Goal: Task Accomplishment & Management: Complete application form

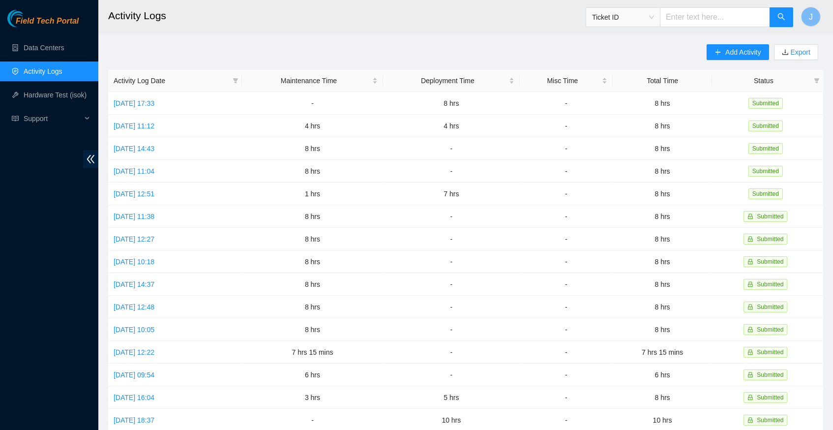
click at [61, 73] on link "Activity Logs" at bounding box center [43, 71] width 39 height 8
click at [748, 54] on span "Add Activity" at bounding box center [743, 52] width 35 height 11
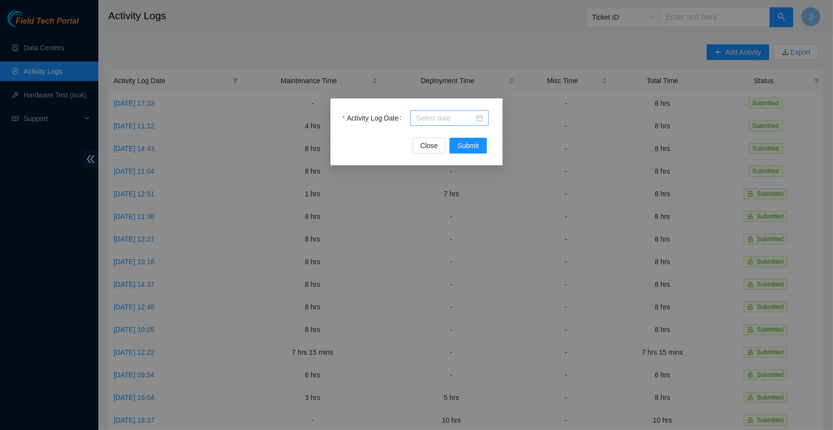
click at [478, 119] on div at bounding box center [449, 118] width 67 height 11
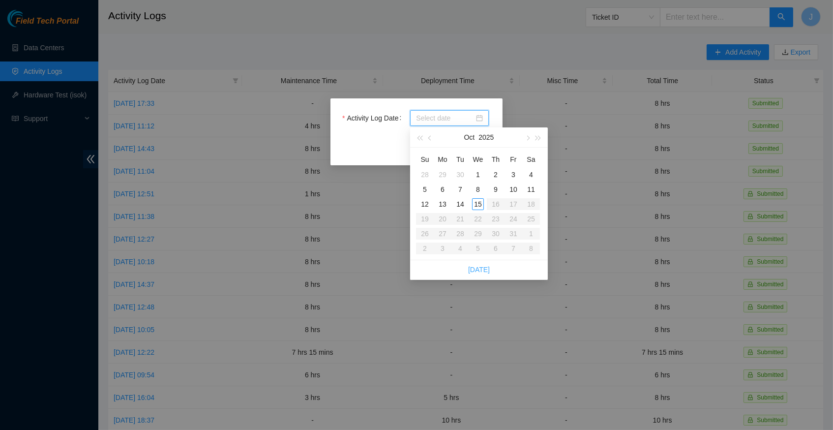
click at [488, 268] on link "Today" at bounding box center [479, 270] width 22 height 8
type input "2025-10-15"
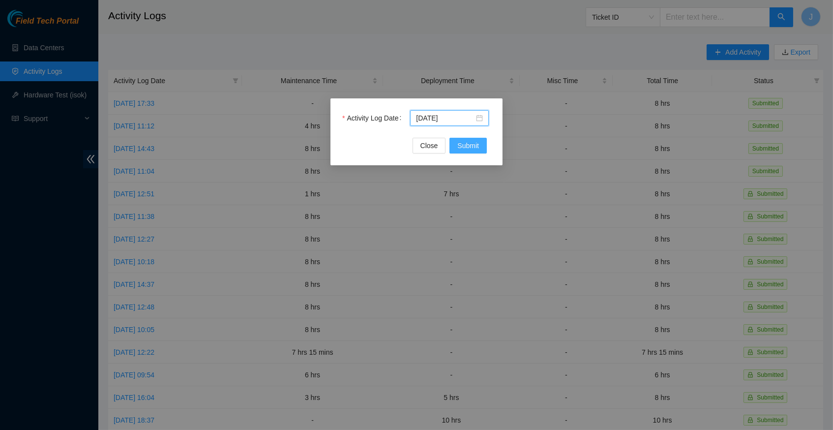
click at [471, 144] on span "Submit" at bounding box center [469, 145] width 22 height 11
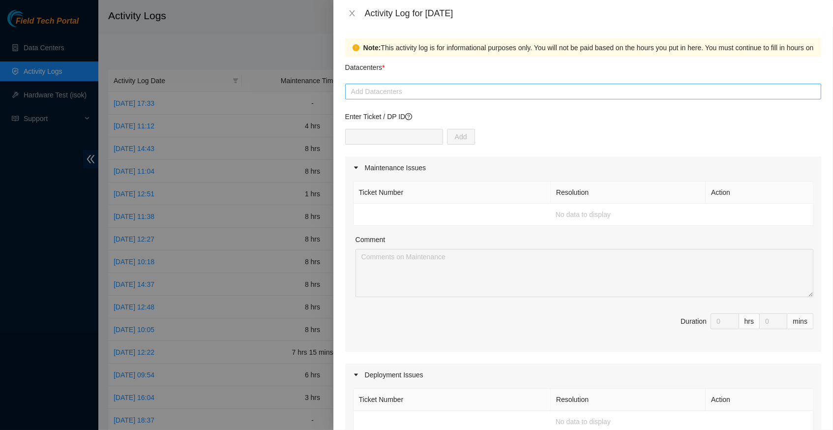
click at [437, 90] on div at bounding box center [583, 92] width 471 height 12
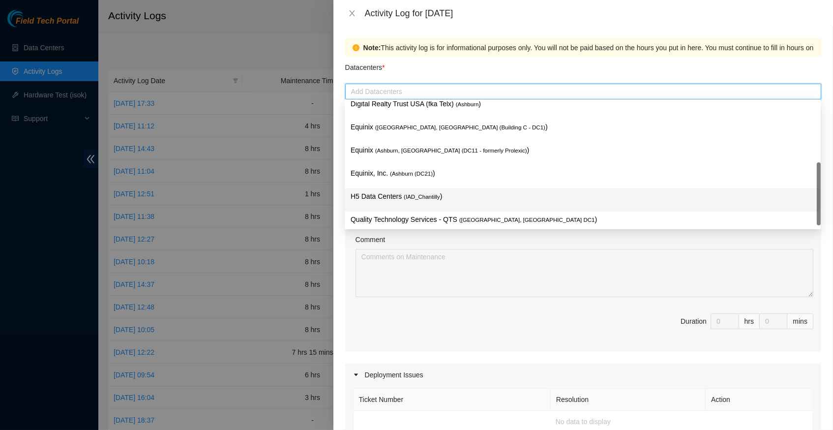
scroll to position [118, 0]
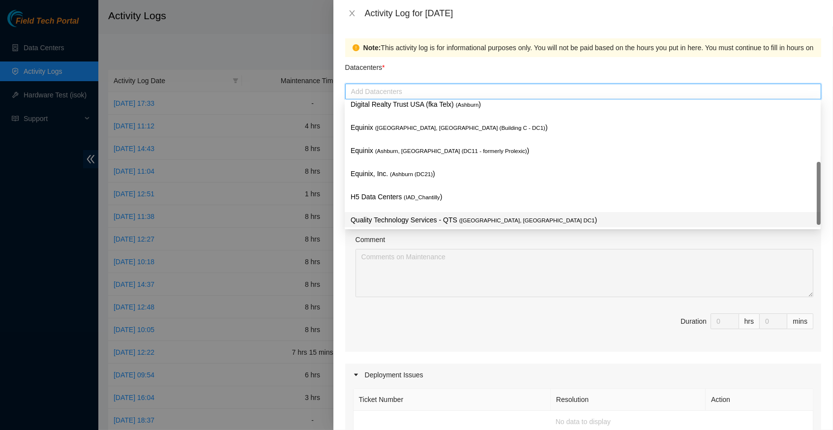
click at [433, 216] on p "Quality Technology Services - QTS ( Ashburn, VA DC1 )" at bounding box center [583, 219] width 464 height 11
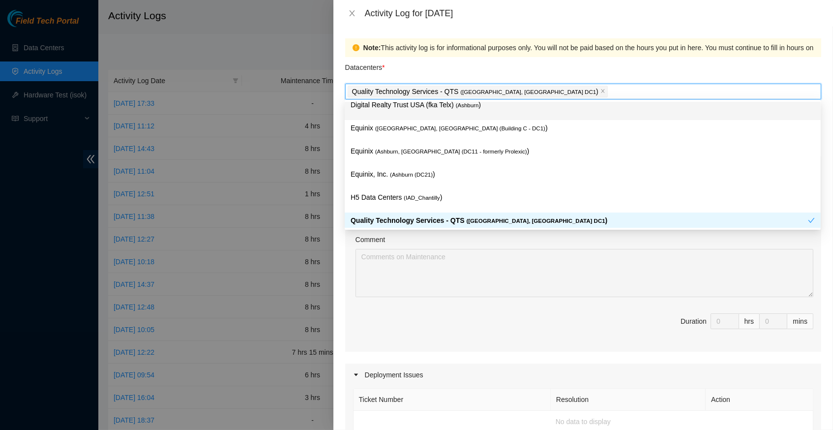
click at [568, 73] on div "Datacenters *" at bounding box center [583, 70] width 476 height 27
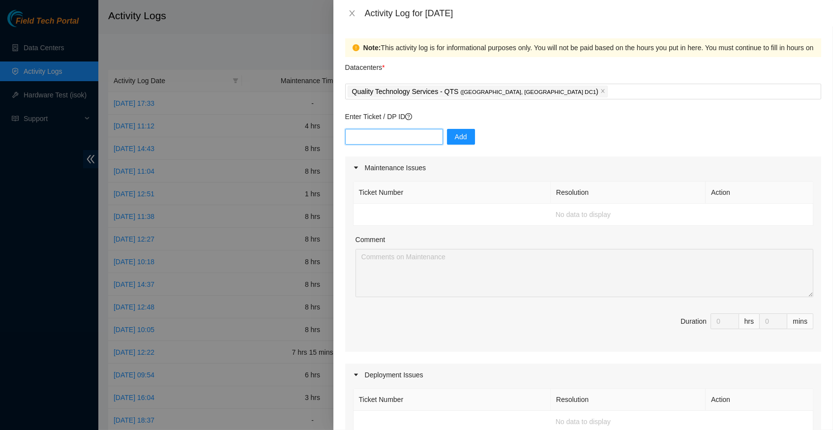
click at [411, 132] on input "text" at bounding box center [394, 137] width 98 height 16
type input "DP79235"
click at [464, 133] on span "Add" at bounding box center [461, 136] width 12 height 11
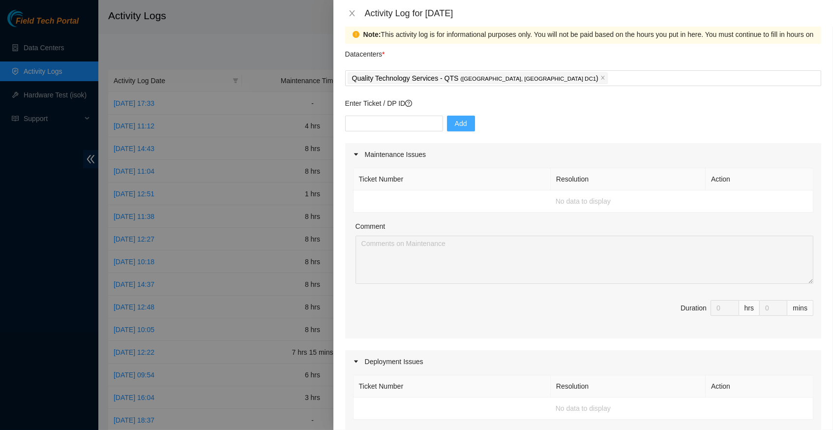
scroll to position [0, 0]
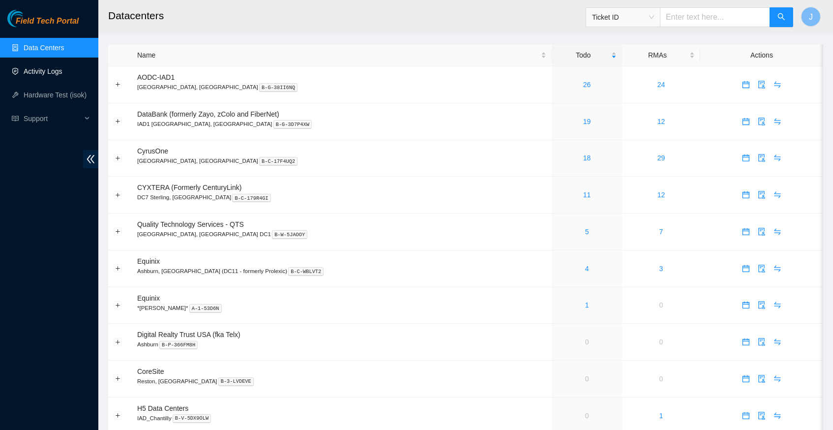
click at [34, 72] on link "Activity Logs" at bounding box center [43, 71] width 39 height 8
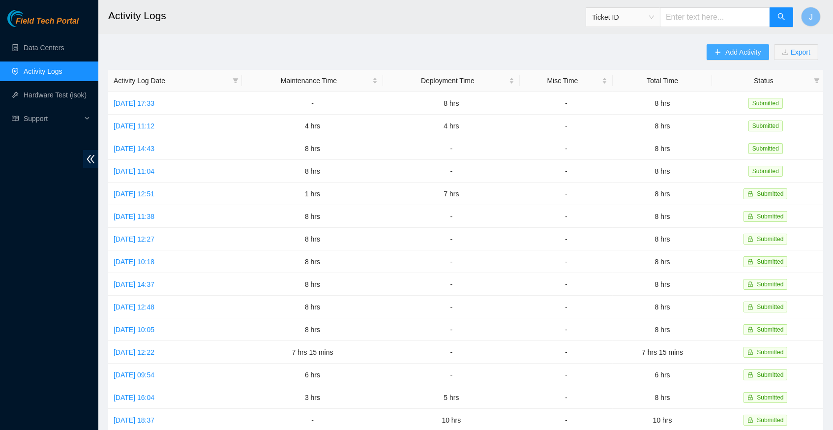
click at [726, 49] on span "Add Activity" at bounding box center [743, 52] width 35 height 11
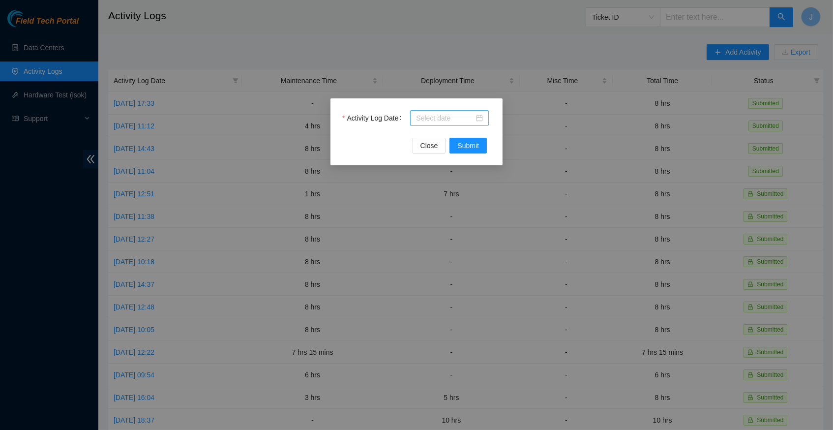
click at [476, 115] on div at bounding box center [449, 118] width 67 height 11
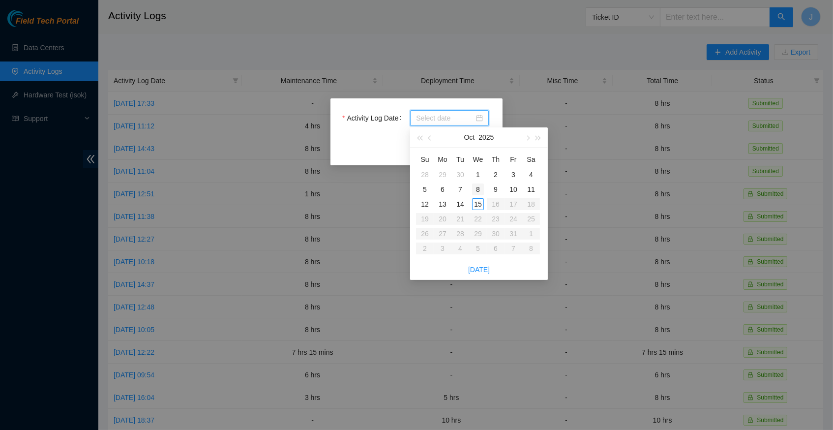
type input "2025-10-01"
click at [483, 271] on link "Today" at bounding box center [479, 270] width 22 height 8
type input "2025-10-15"
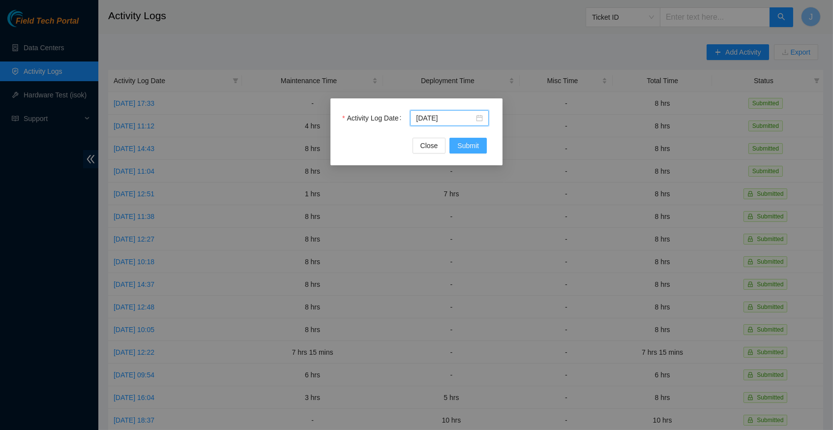
click at [463, 145] on span "Submit" at bounding box center [469, 145] width 22 height 11
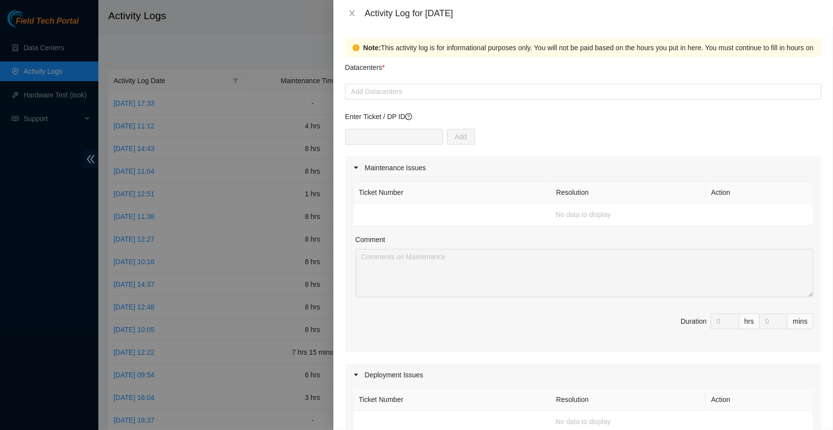
click at [421, 100] on form "Datacenters * Add Datacenters Enter Ticket / DP ID Add Maintenance Issues Ticke…" at bounding box center [583, 424] width 476 height 735
click at [417, 91] on div at bounding box center [583, 92] width 471 height 12
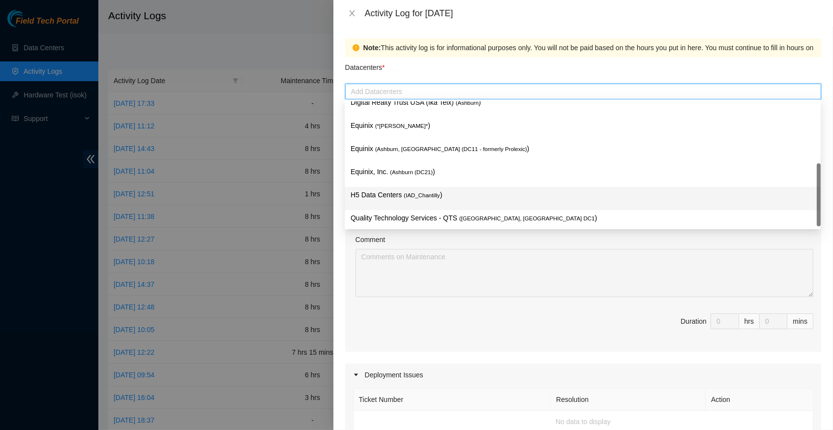
scroll to position [118, 0]
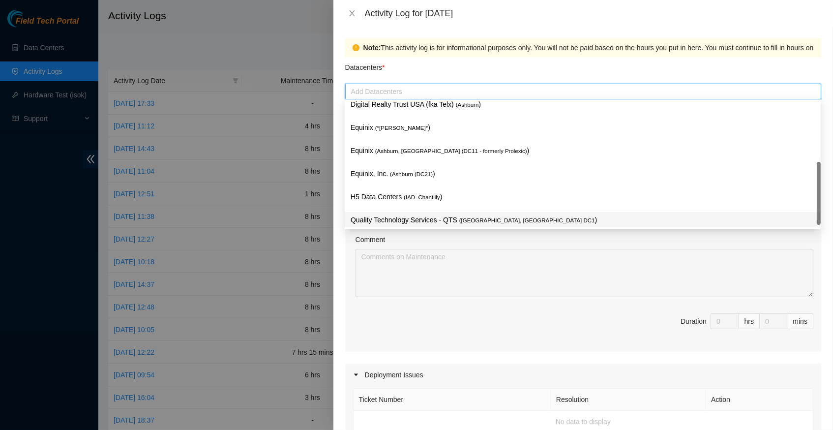
click at [427, 214] on p "Quality Technology Services - QTS ( Ashburn, VA DC1 )" at bounding box center [583, 219] width 464 height 11
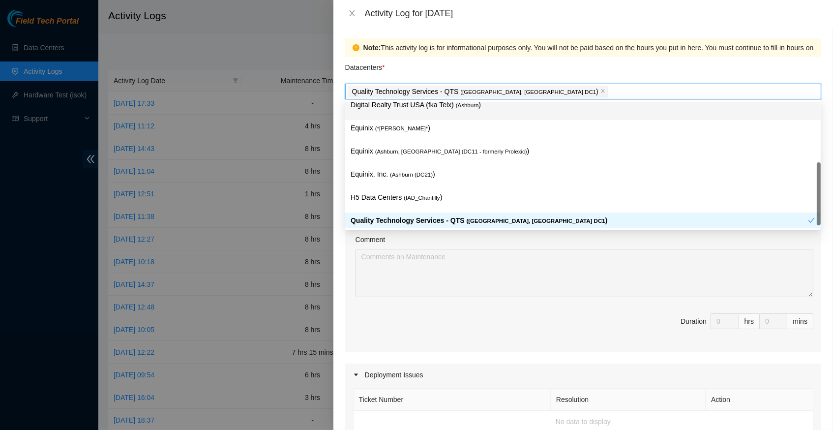
click at [522, 65] on div "Datacenters *" at bounding box center [583, 70] width 476 height 27
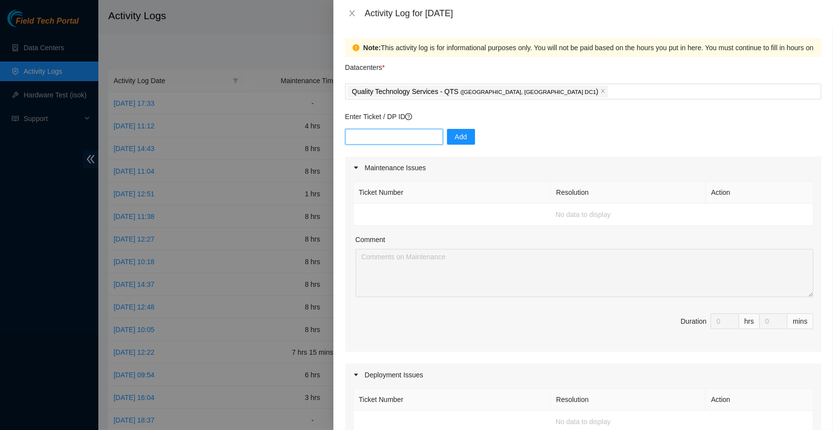
click at [405, 133] on input "text" at bounding box center [394, 137] width 98 height 16
type input "DP79235"
click at [460, 133] on span "Add" at bounding box center [461, 136] width 12 height 11
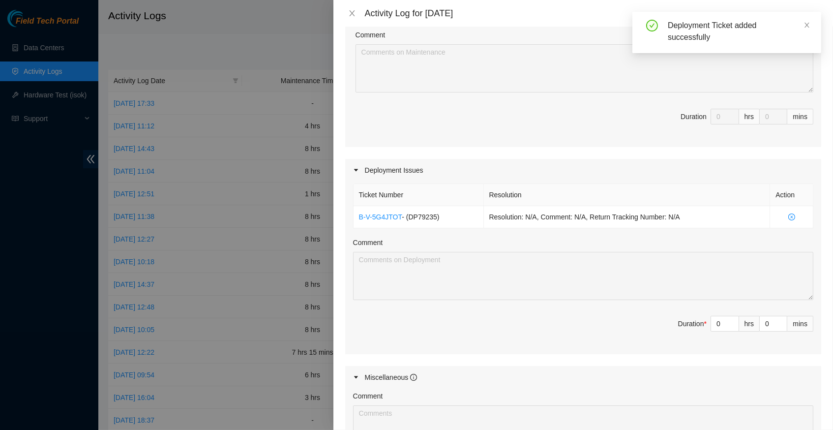
scroll to position [225, 0]
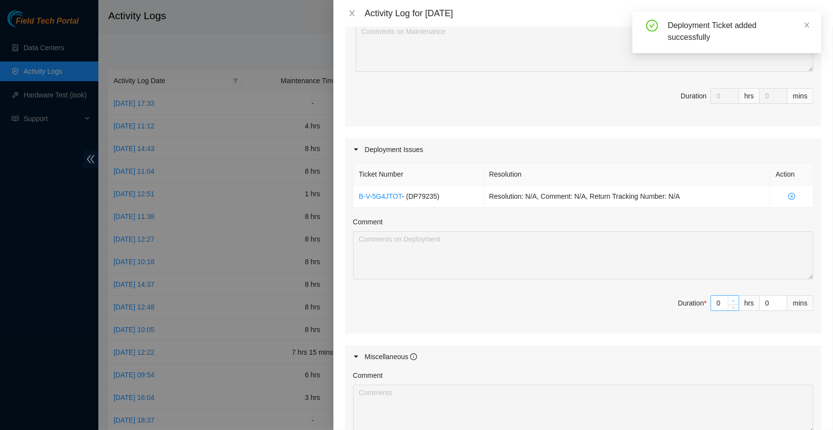
type input "1"
click at [733, 299] on icon "up" at bounding box center [733, 300] width 3 height 3
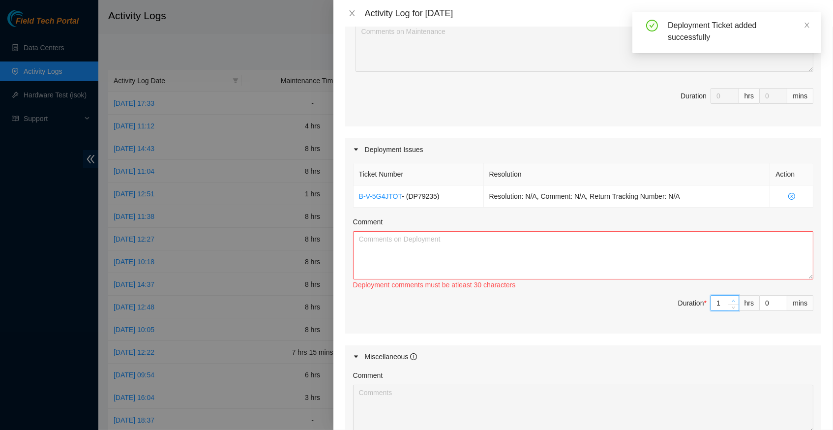
type input "2"
click at [733, 299] on icon "up" at bounding box center [733, 300] width 3 height 3
type input "3"
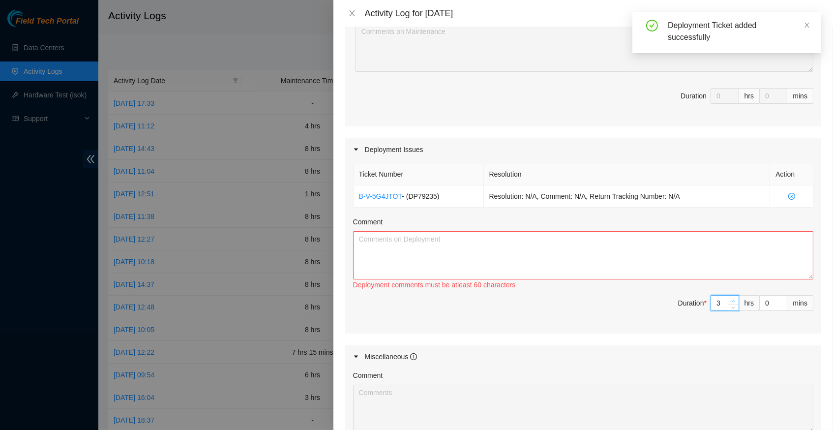
click at [733, 299] on icon "up" at bounding box center [733, 300] width 3 height 3
type input "4"
click at [733, 299] on icon "up" at bounding box center [733, 300] width 3 height 3
type input "5"
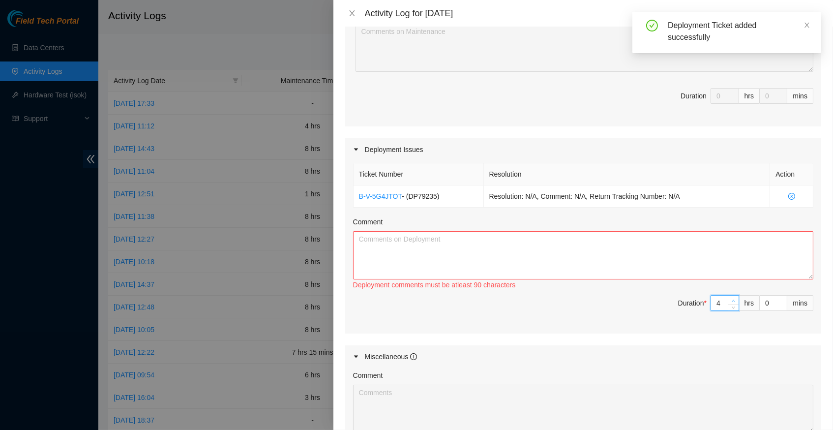
type input "5"
click at [733, 299] on icon "up" at bounding box center [733, 300] width 3 height 3
type input "6"
click at [733, 299] on icon "up" at bounding box center [733, 300] width 3 height 3
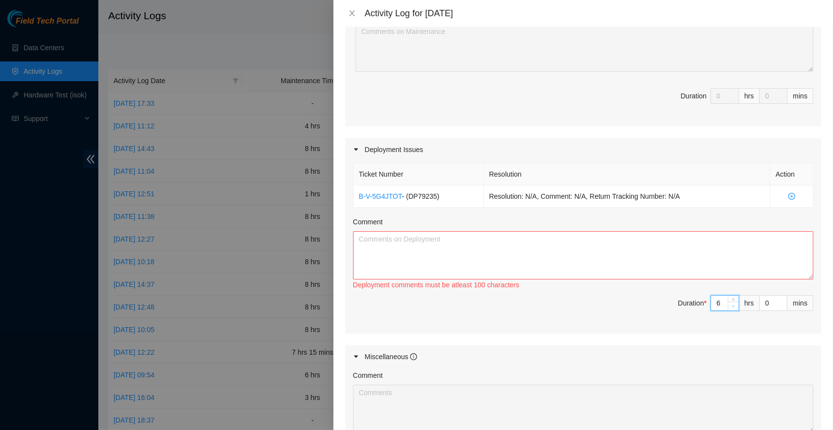
type input "5"
click at [733, 305] on icon "down" at bounding box center [733, 306] width 3 height 3
type input "4"
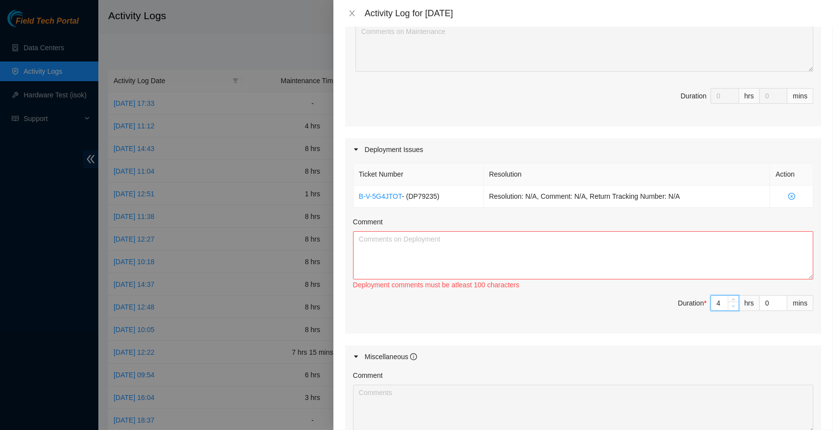
click at [733, 305] on icon "down" at bounding box center [733, 306] width 3 height 3
click at [450, 244] on textarea "Comment" at bounding box center [583, 255] width 460 height 48
paste textarea "tell me tell me somebody tell me there's someone waiting for me"
type textarea "tell me tell me somebody tell me there's someone waiting for me"
drag, startPoint x: 357, startPoint y: 232, endPoint x: 519, endPoint y: 349, distance: 200.0
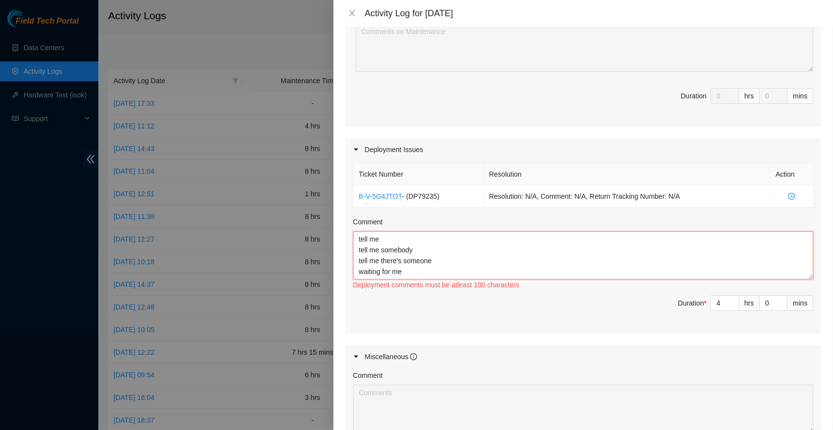
click at [519, 349] on div "Maintenance Issues Ticket Number Resolution Action No data to display Comment D…" at bounding box center [583, 207] width 476 height 552
paste textarea "Hey Milosz, EOD Report, located one pallet and rest of boxes unboxed tors and r…"
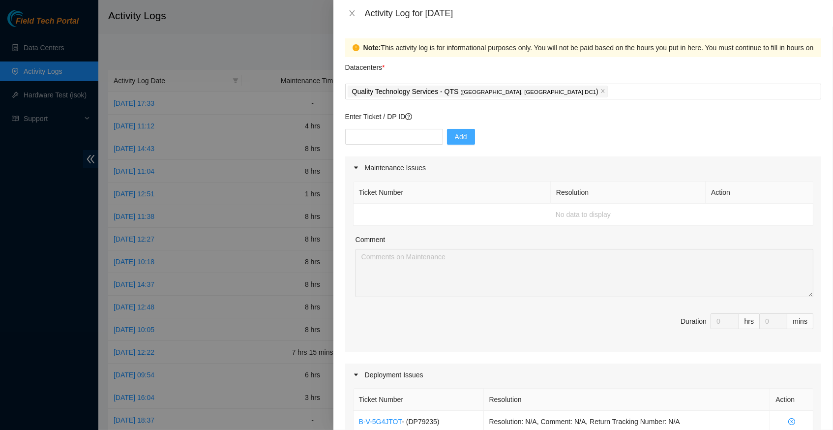
scroll to position [0, 0]
type textarea "Hey Milosz, EOD Report, located one pallet and rest of boxes unboxed tors and r…"
click at [404, 135] on input "text" at bounding box center [394, 137] width 98 height 16
type input "DP83138"
click at [466, 136] on span "Add" at bounding box center [461, 136] width 12 height 11
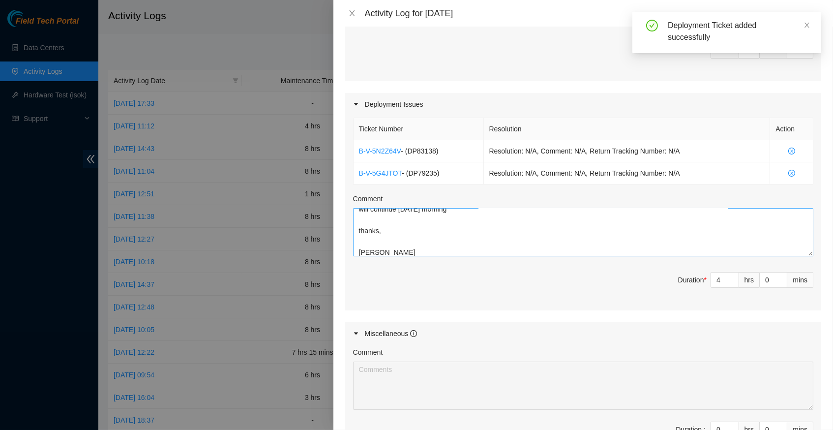
scroll to position [273, 0]
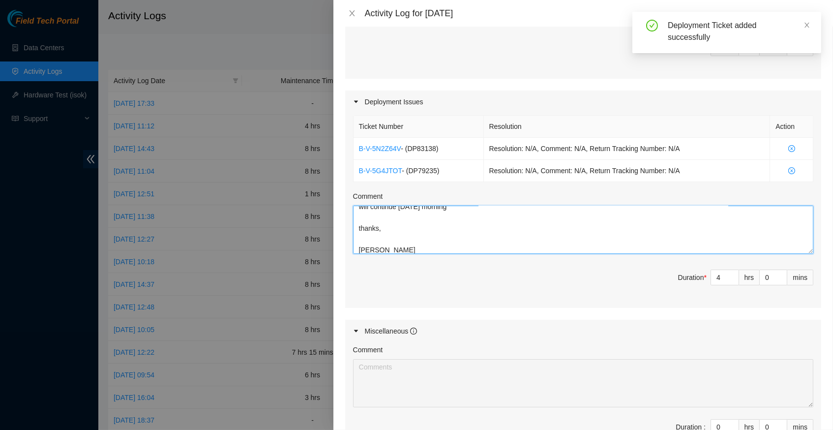
click at [432, 234] on textarea "Hey Milosz, EOD Report, located one pallet and rest of boxes unboxed tors and r…" at bounding box center [583, 230] width 460 height 48
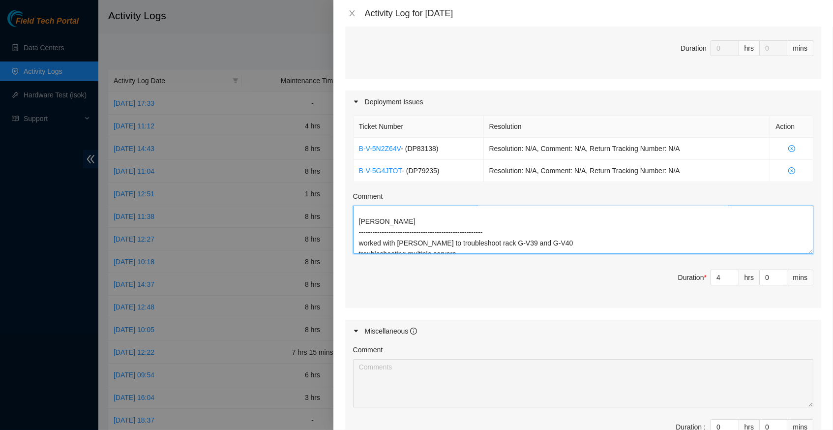
scroll to position [132, 0]
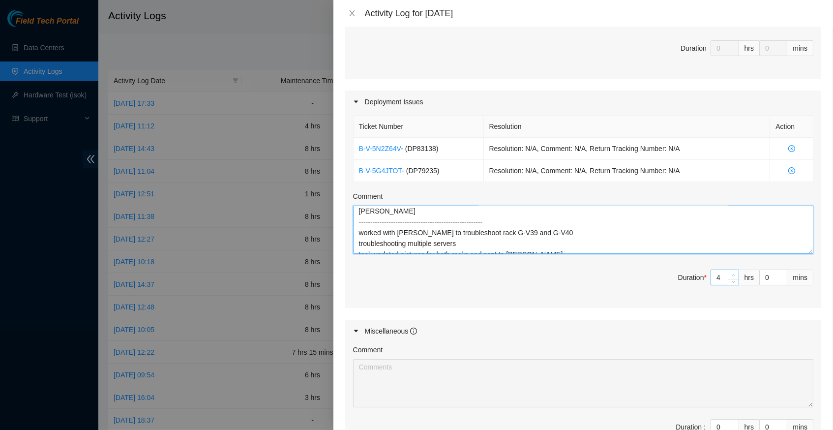
type textarea "Hey Milosz, EOD Report, located one pallet and rest of boxes unboxed tors and r…"
type input "5"
click at [735, 272] on span "up" at bounding box center [734, 275] width 6 height 6
type input "6"
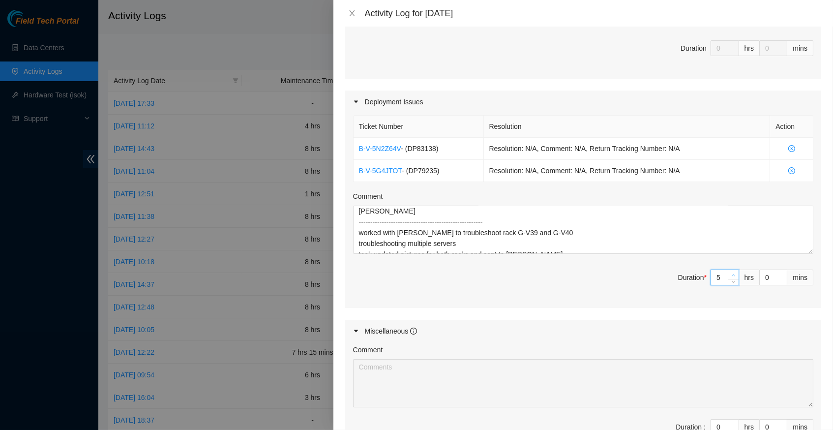
type input "6"
click at [735, 272] on span "up" at bounding box center [734, 275] width 6 height 6
type input "7"
click at [735, 272] on span "up" at bounding box center [734, 275] width 6 height 6
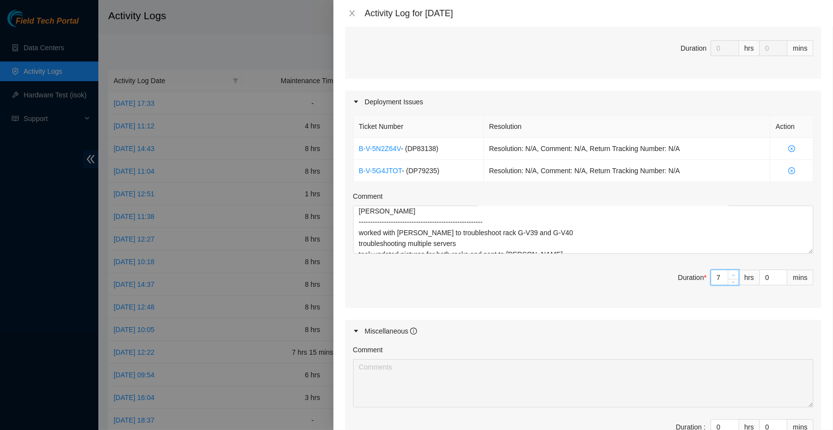
type input "8"
click at [735, 272] on span "up" at bounding box center [734, 275] width 6 height 6
click at [619, 290] on div "Ticket Number Resolution Action B-V-5N2Z64V - ( DP83138 ) Resolution: N/A, Comm…" at bounding box center [583, 210] width 476 height 195
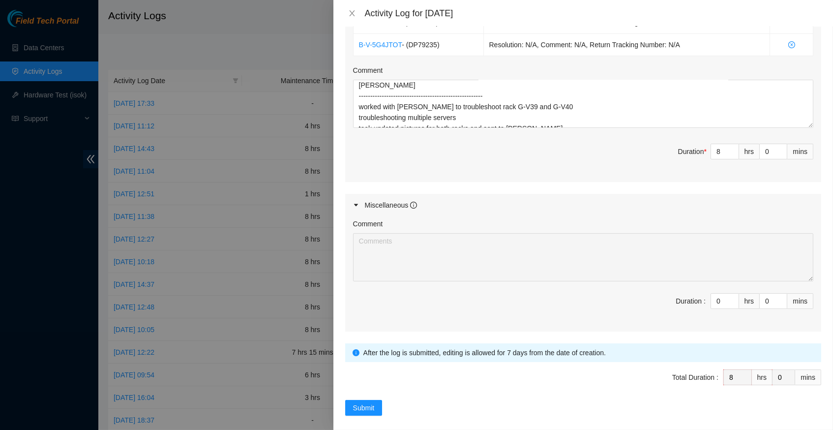
scroll to position [398, 0]
click at [371, 403] on span "Submit" at bounding box center [364, 408] width 22 height 11
